Goal: Navigation & Orientation: Find specific page/section

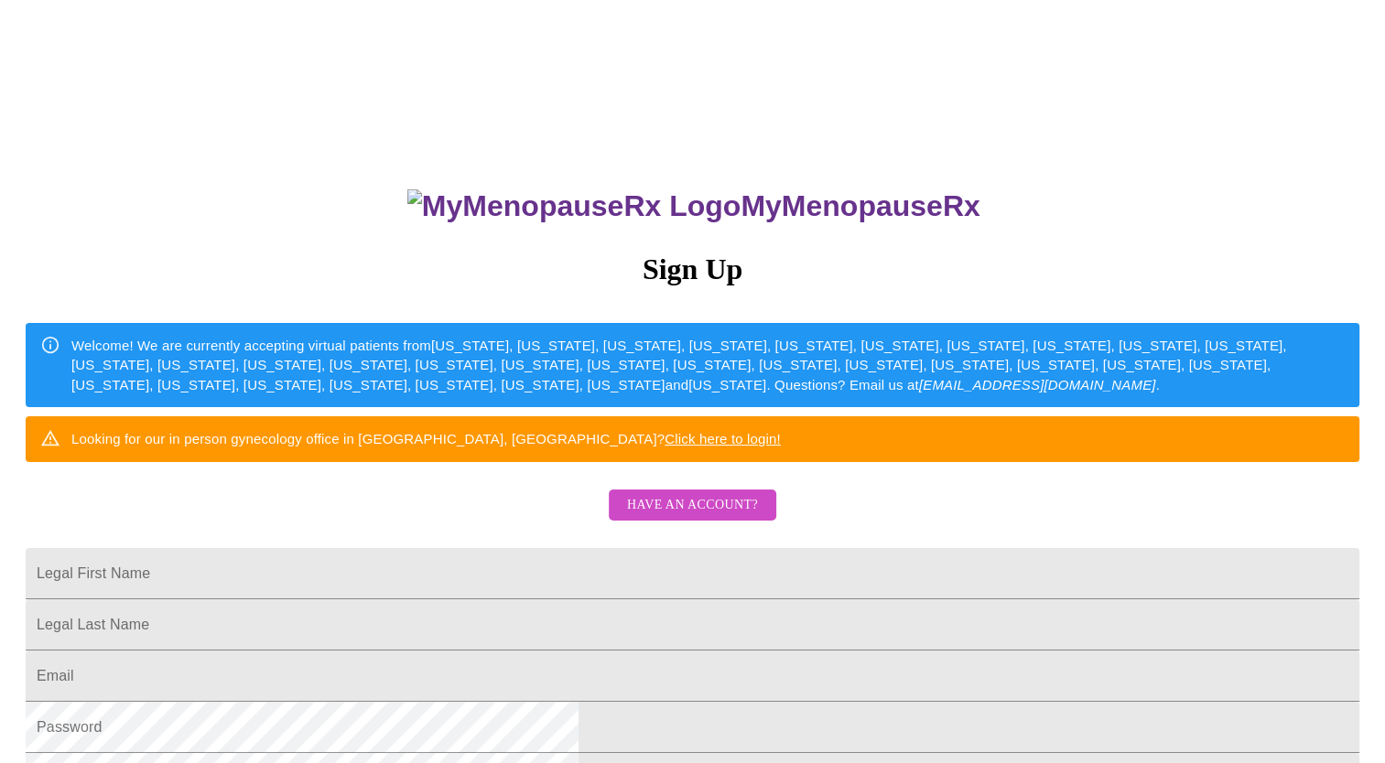
click at [703, 517] on span "Have an account?" at bounding box center [692, 505] width 131 height 23
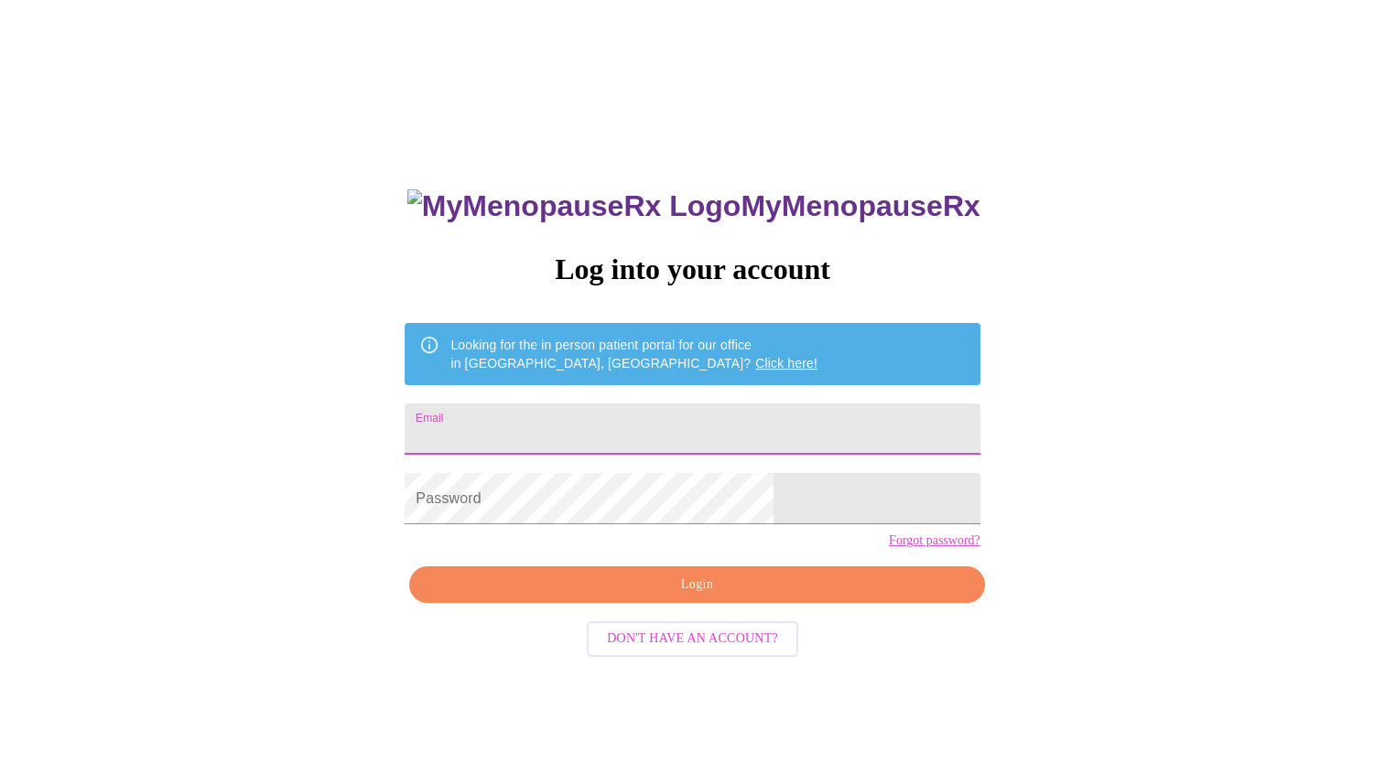
click at [615, 419] on input "Email" at bounding box center [692, 429] width 575 height 51
click at [608, 434] on input "Email" at bounding box center [692, 429] width 575 height 51
type input "[EMAIL_ADDRESS][DOMAIN_NAME]"
click at [626, 597] on span "Login" at bounding box center [696, 585] width 533 height 23
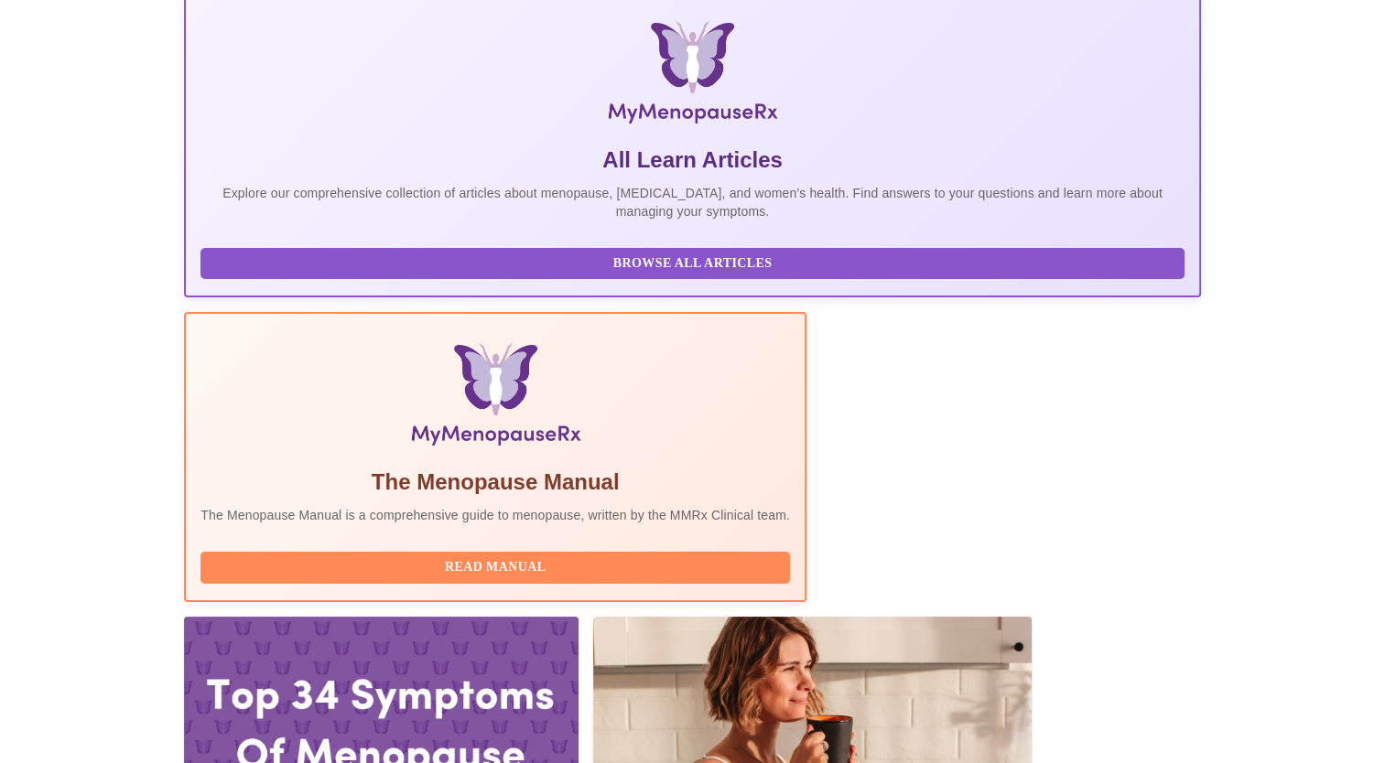
scroll to position [275, 0]
drag, startPoint x: 341, startPoint y: 514, endPoint x: 882, endPoint y: 503, distance: 542.0
drag, startPoint x: 882, startPoint y: 503, endPoint x: 948, endPoint y: 517, distance: 67.3
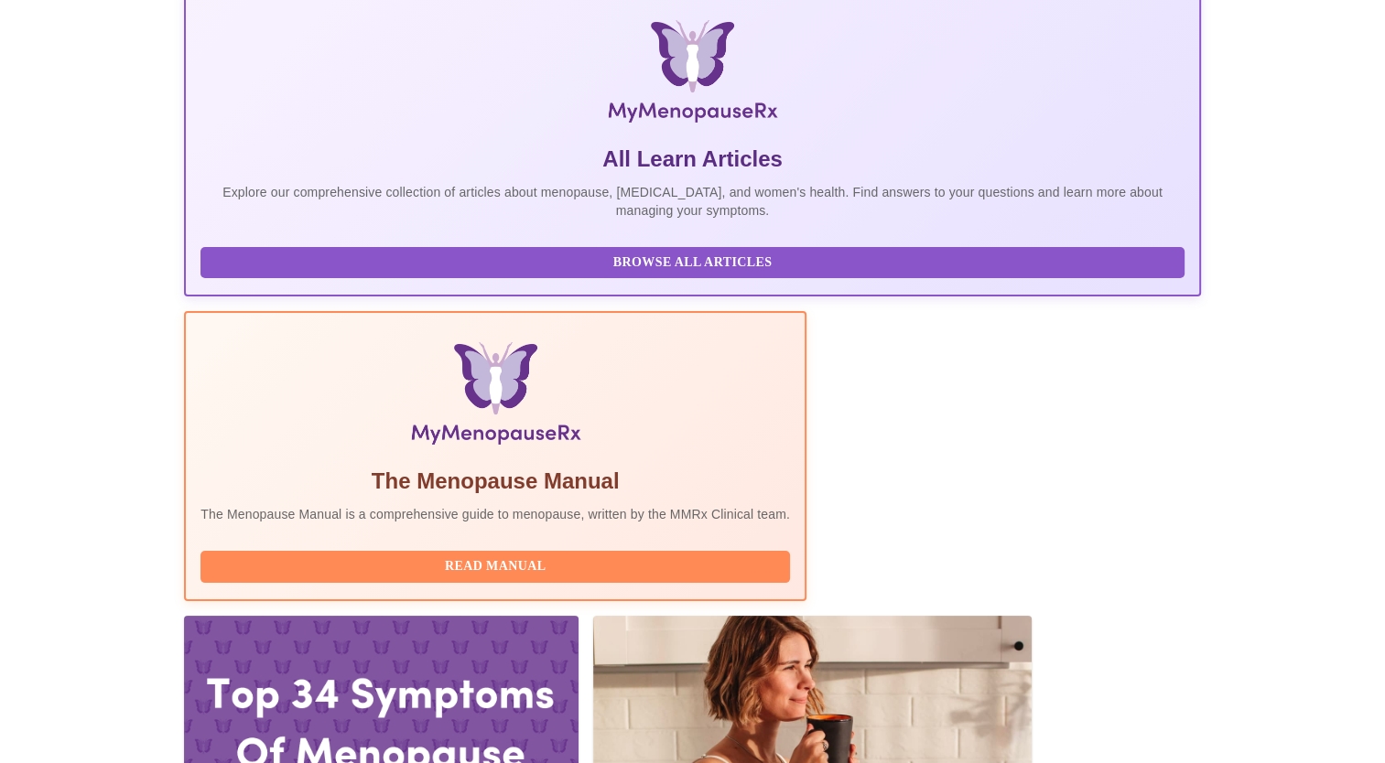
drag, startPoint x: 948, startPoint y: 517, endPoint x: 827, endPoint y: 518, distance: 120.8
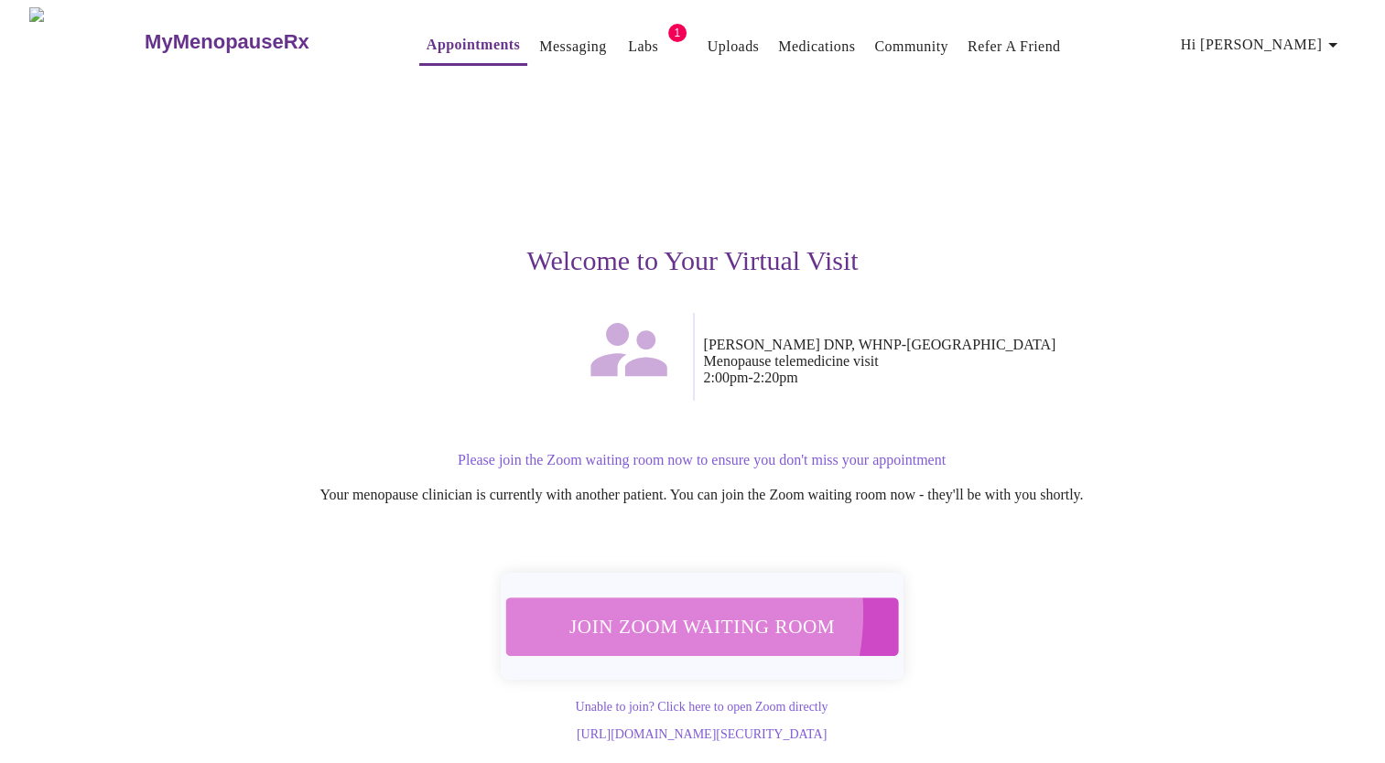
click at [636, 609] on span "Join Zoom Waiting Room" at bounding box center [702, 626] width 358 height 35
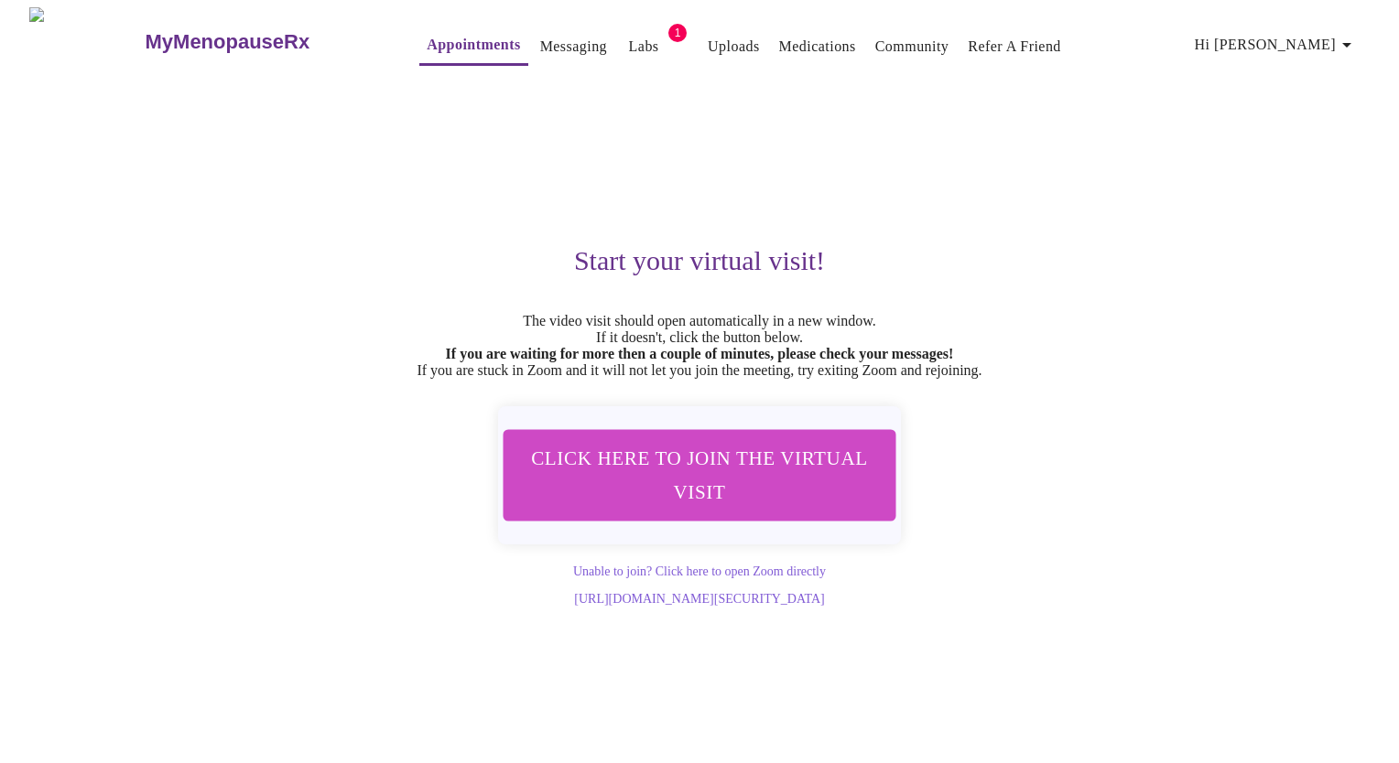
click at [629, 40] on link "Labs" at bounding box center [644, 47] width 30 height 26
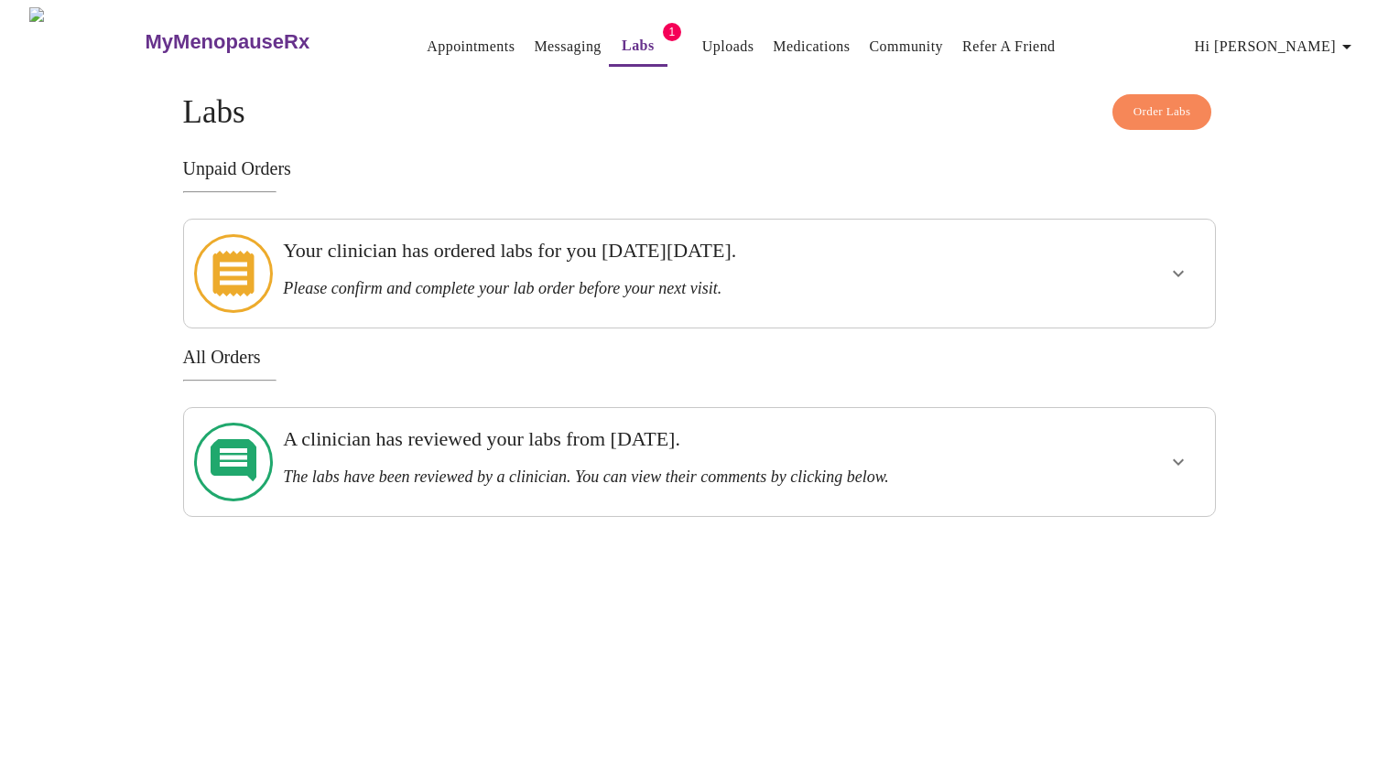
click at [427, 38] on link "Appointments" at bounding box center [471, 47] width 88 height 26
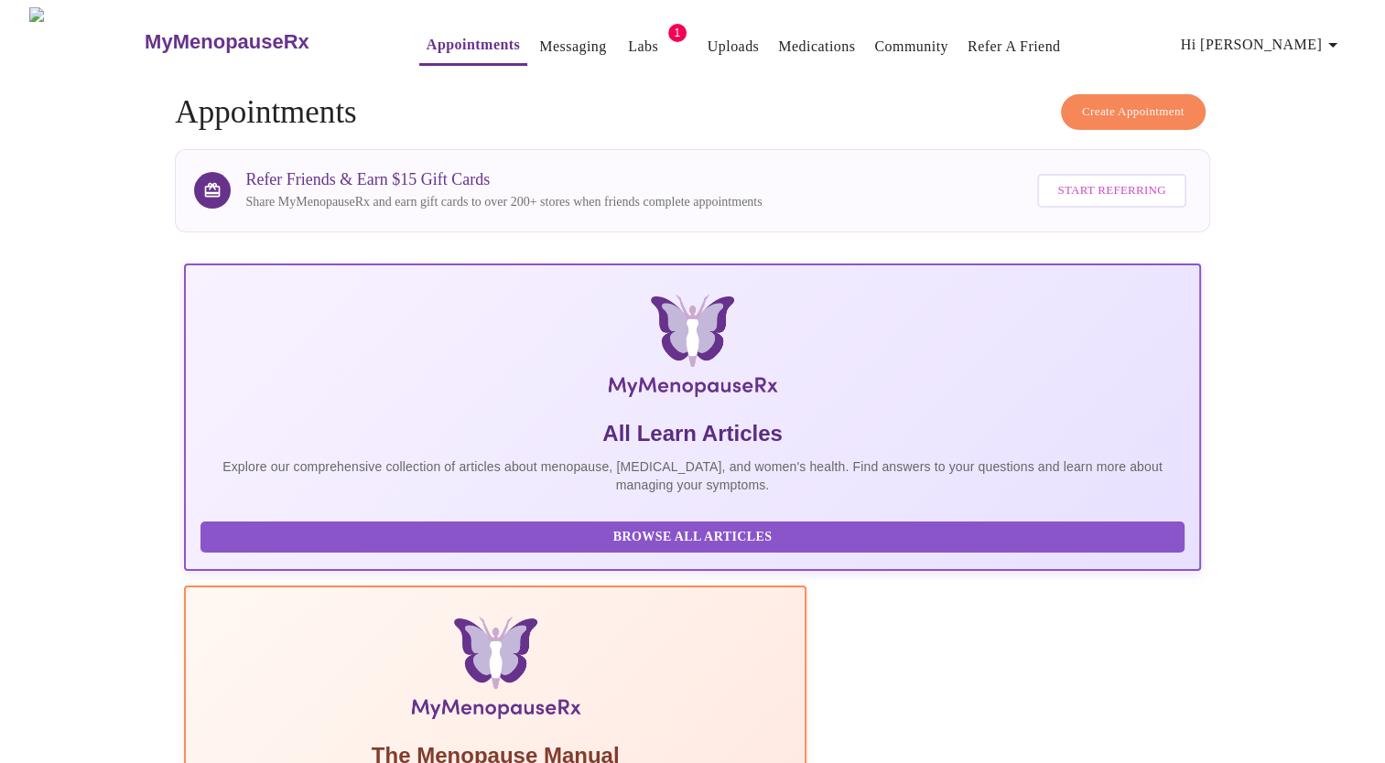
click at [796, 41] on link "Medications" at bounding box center [816, 47] width 77 height 26
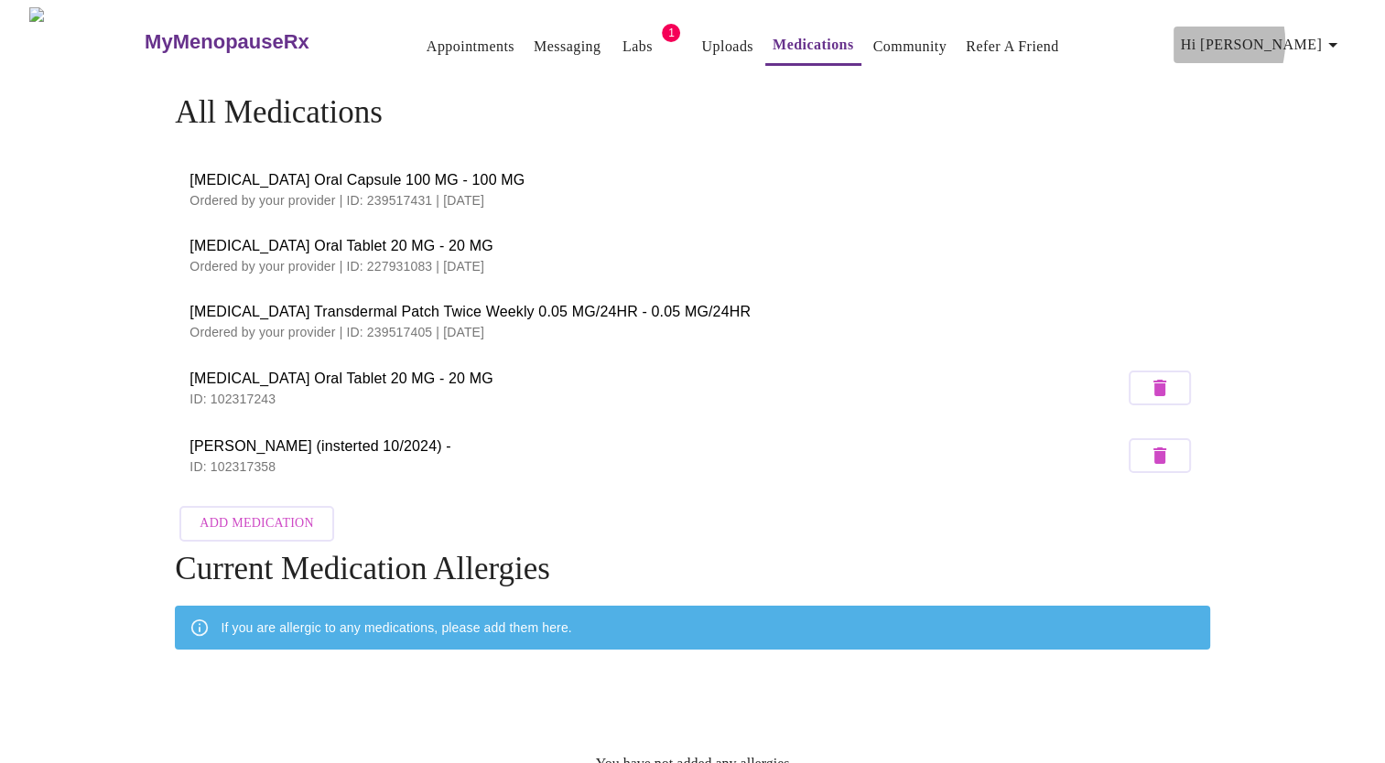
click at [1270, 35] on span "Hi [PERSON_NAME]" at bounding box center [1262, 45] width 163 height 26
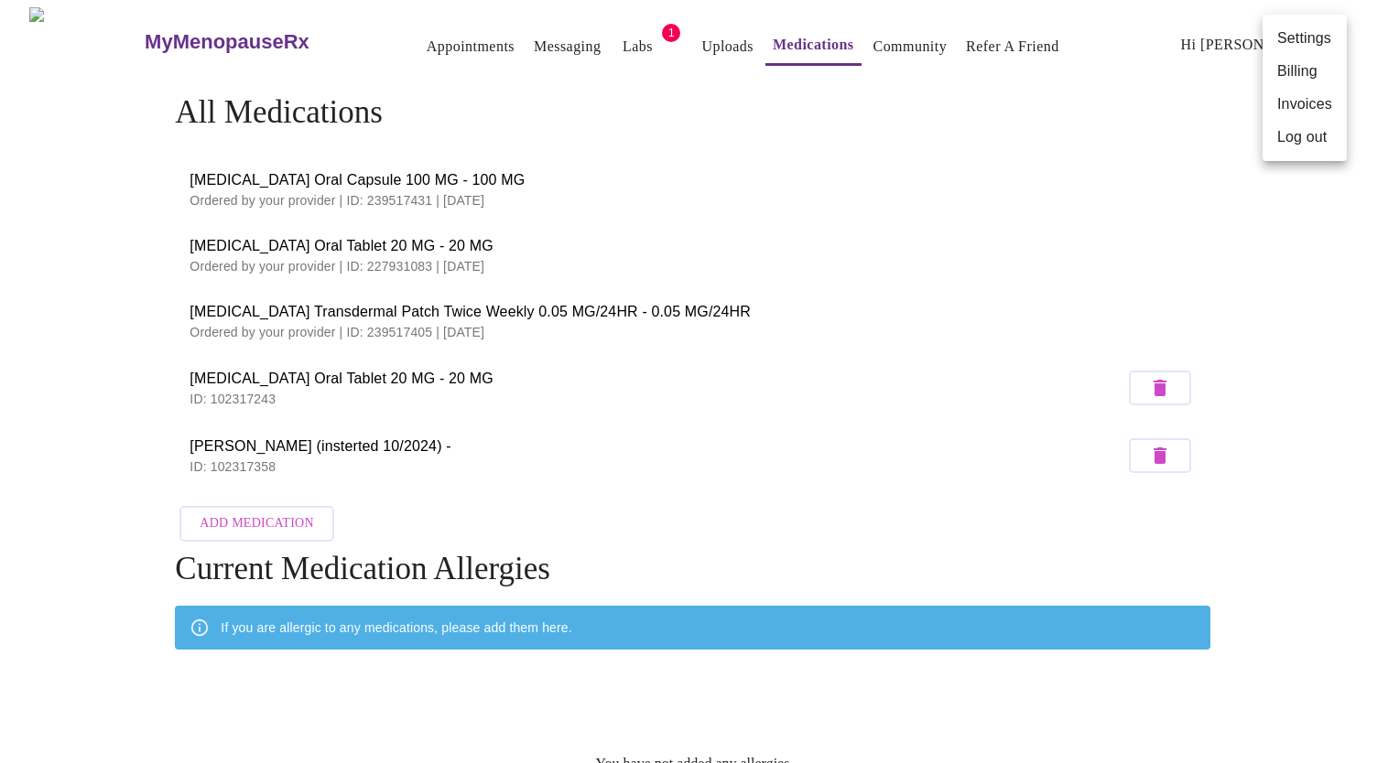
click at [1076, 198] on div at bounding box center [699, 381] width 1399 height 763
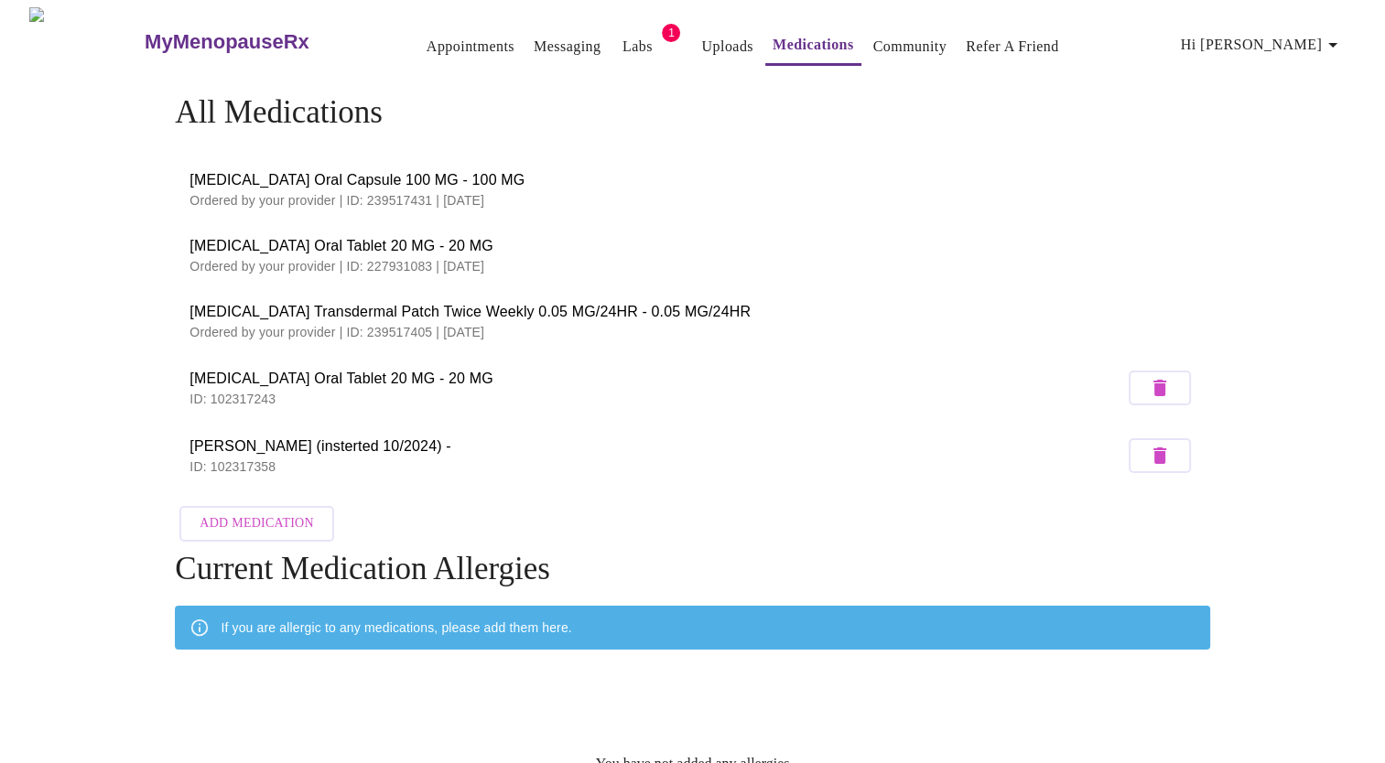
click at [538, 35] on link "Messaging" at bounding box center [567, 47] width 67 height 26
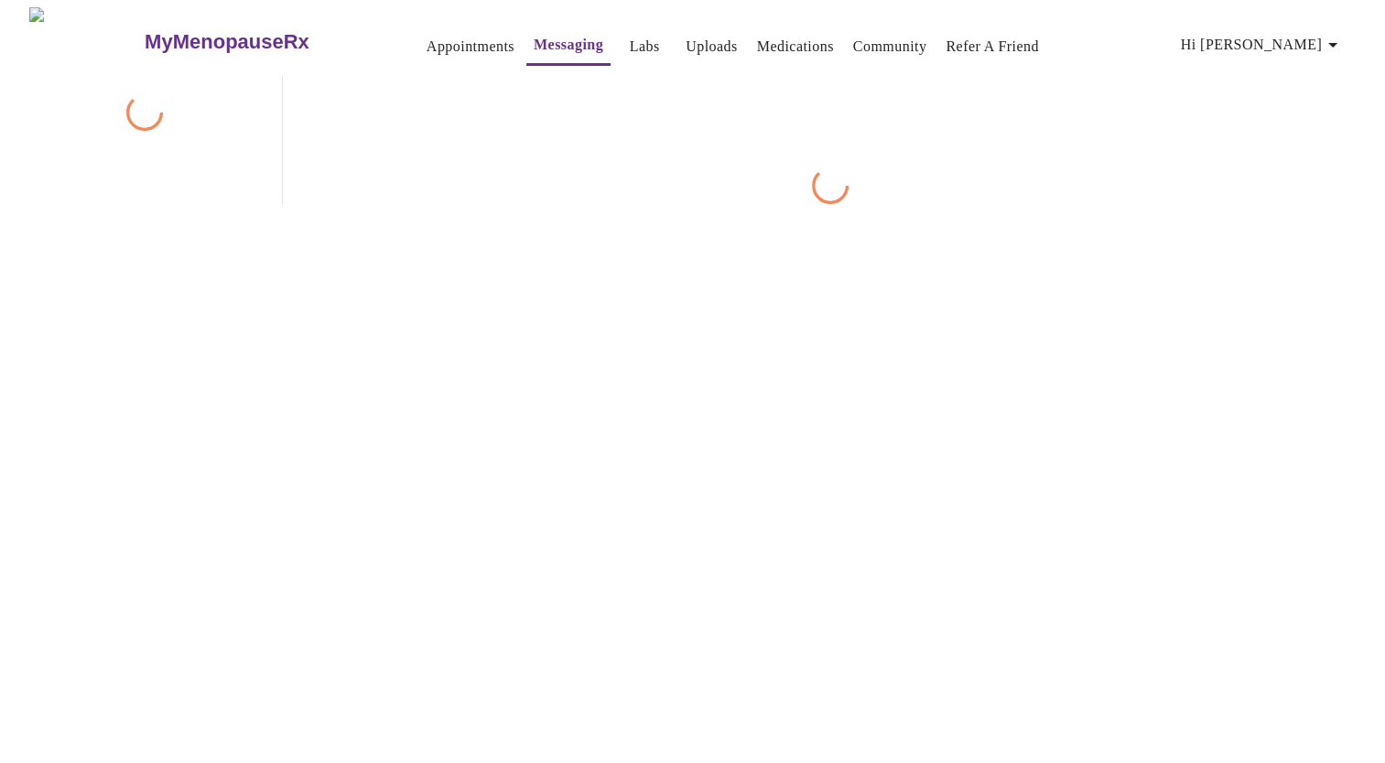
scroll to position [69, 0]
